Goal: Task Accomplishment & Management: Use online tool/utility

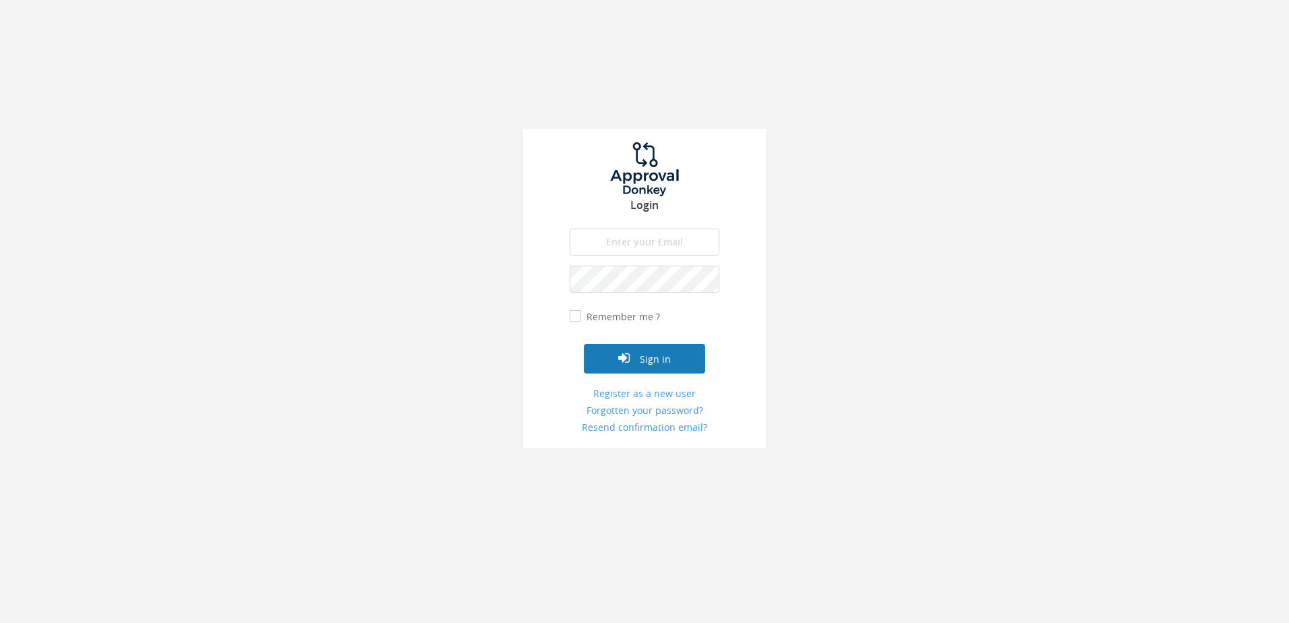
type input "[PERSON_NAME][EMAIL_ADDRESS][DOMAIN_NAME]"
click at [681, 358] on button "Sign in" at bounding box center [644, 359] width 121 height 30
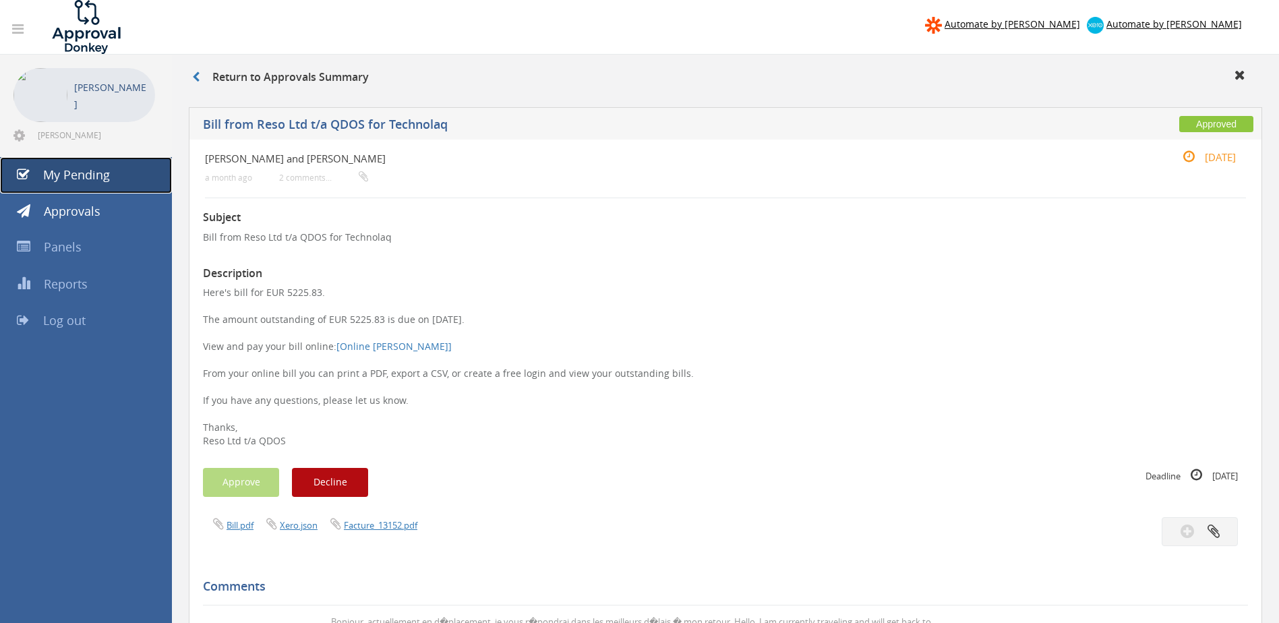
click at [106, 172] on span "My Pending" at bounding box center [76, 174] width 67 height 16
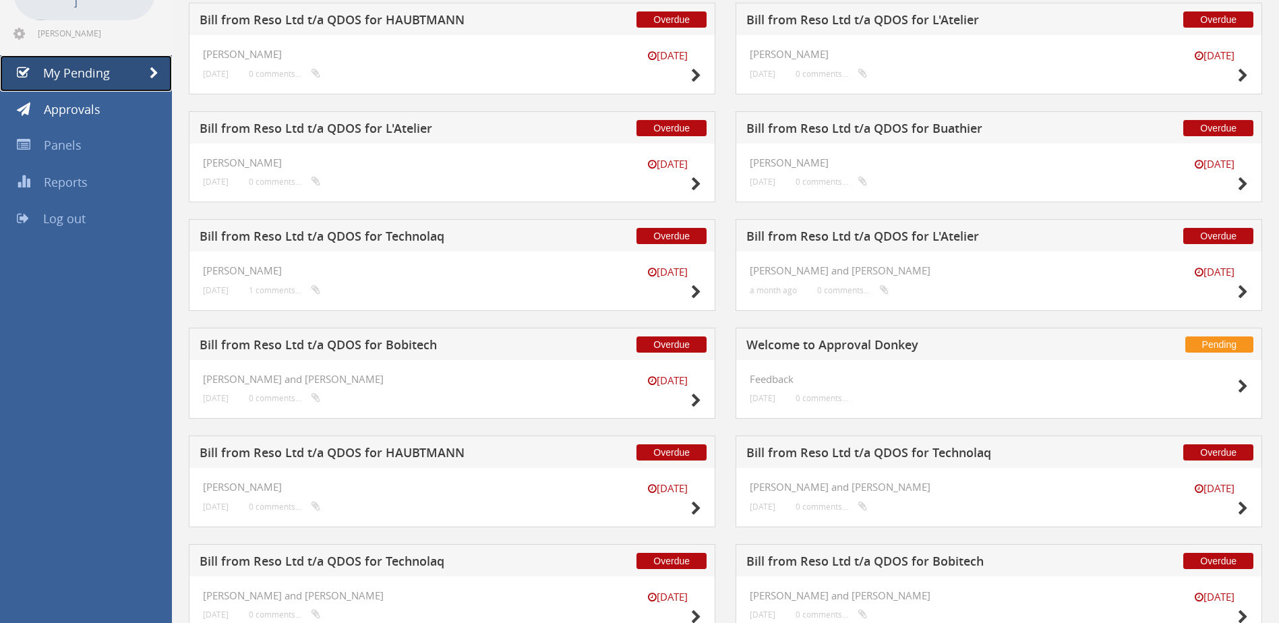
scroll to position [102, 0]
click at [1239, 183] on icon at bounding box center [1242, 184] width 10 height 14
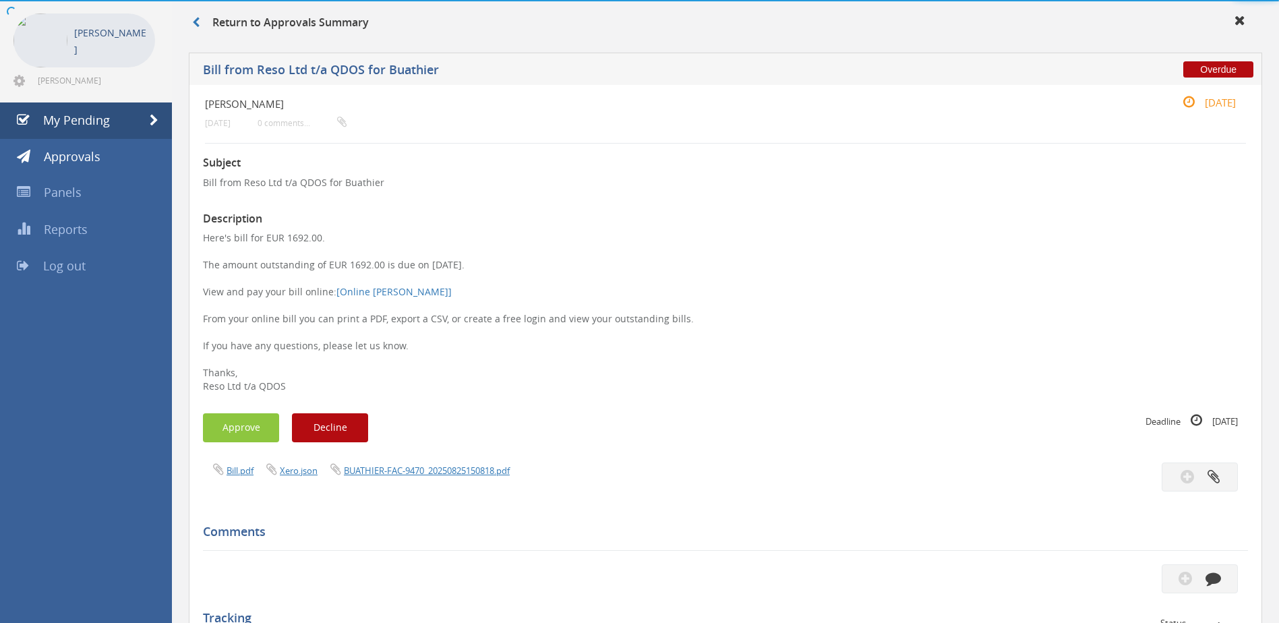
scroll to position [102, 0]
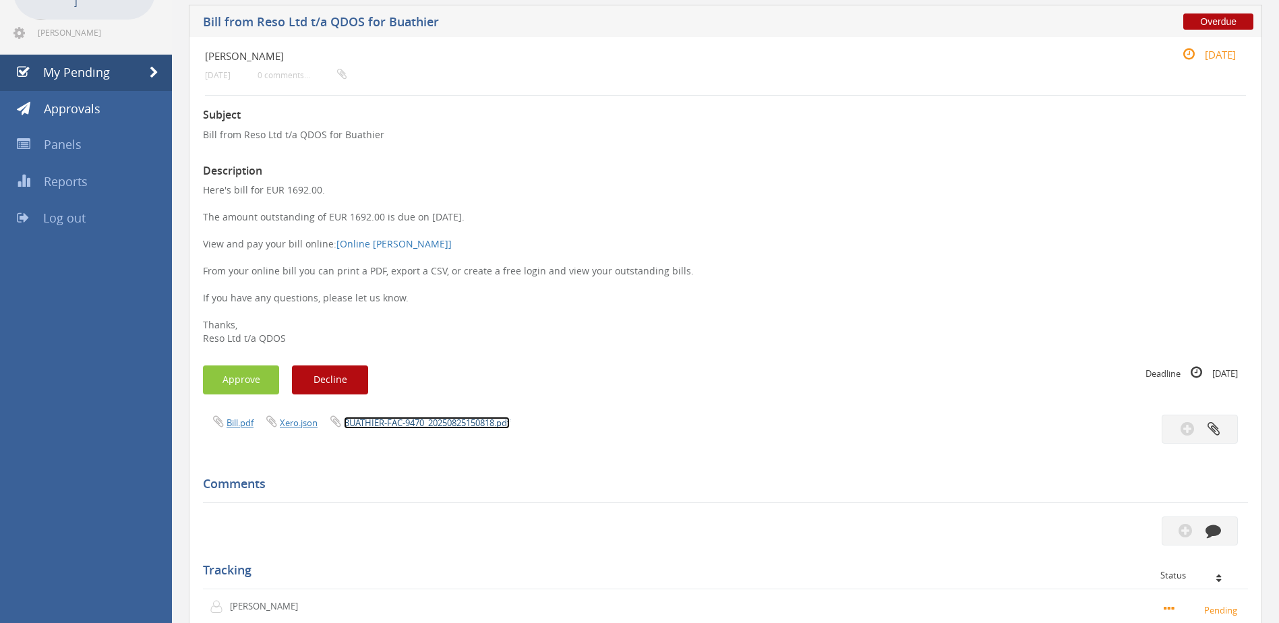
click at [459, 422] on link "BUATHIER-FAC-9470_20250825150818.pdf" at bounding box center [427, 423] width 166 height 12
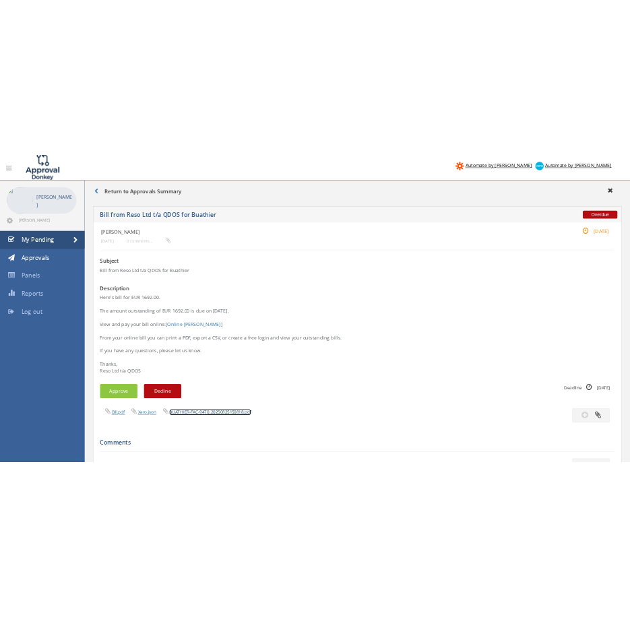
scroll to position [0, 0]
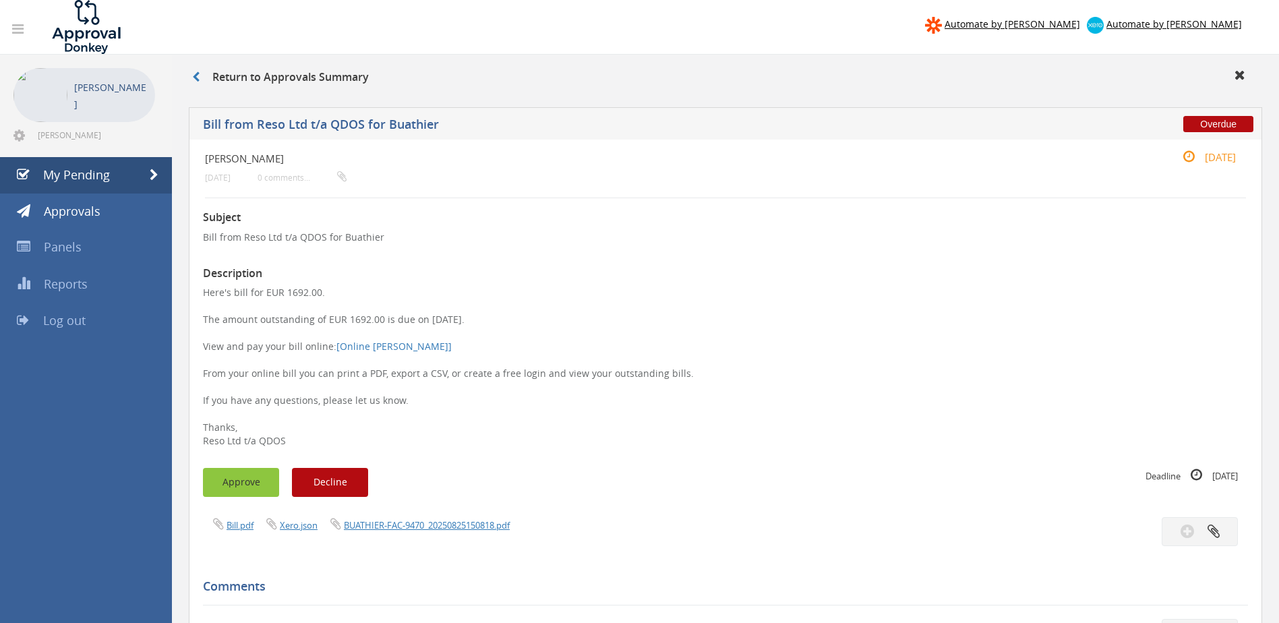
click at [233, 479] on button "Approve" at bounding box center [241, 482] width 76 height 29
